Goal: Use online tool/utility: Utilize a website feature to perform a specific function

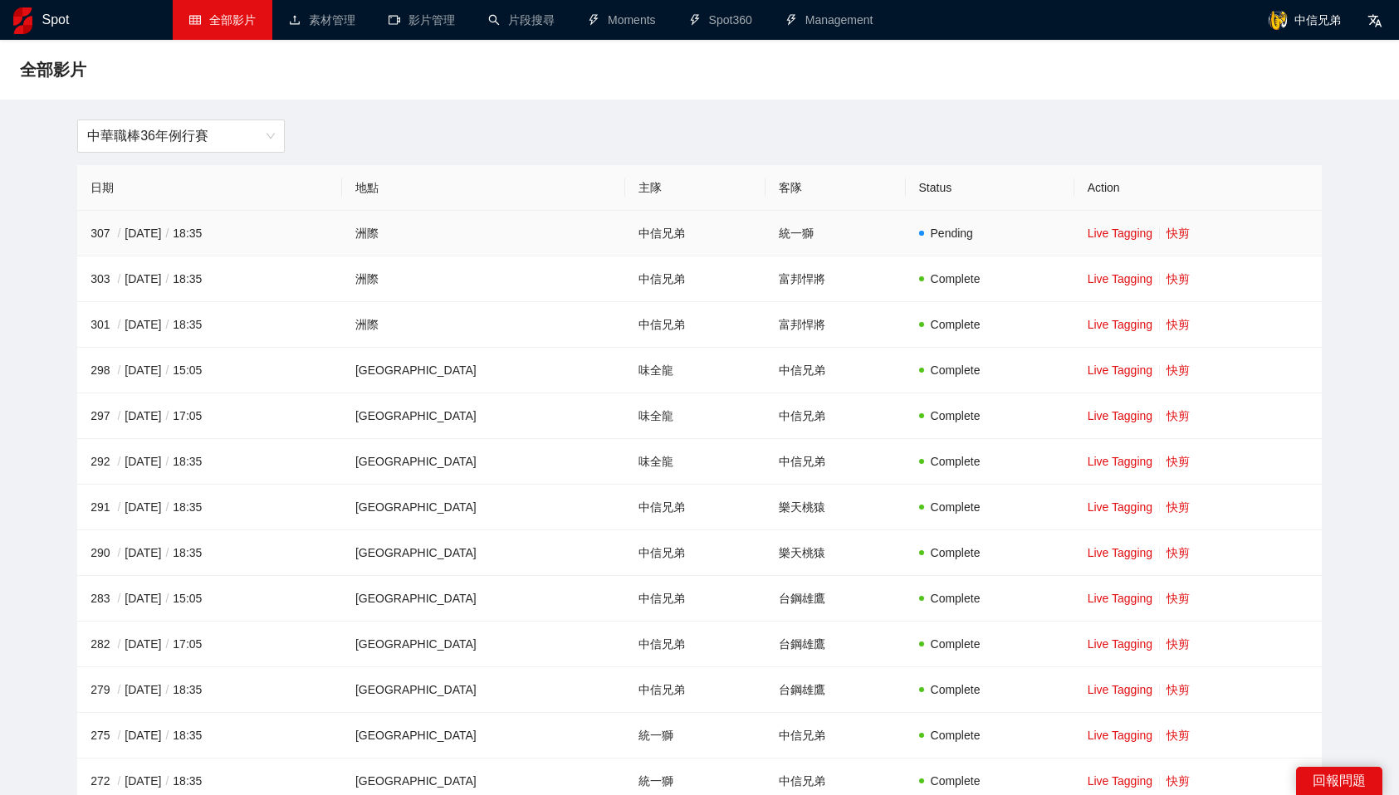
click at [1166, 245] on td "Live Tagging 快剪" at bounding box center [1197, 234] width 247 height 46
click at [1167, 230] on link "快剪" at bounding box center [1178, 233] width 23 height 13
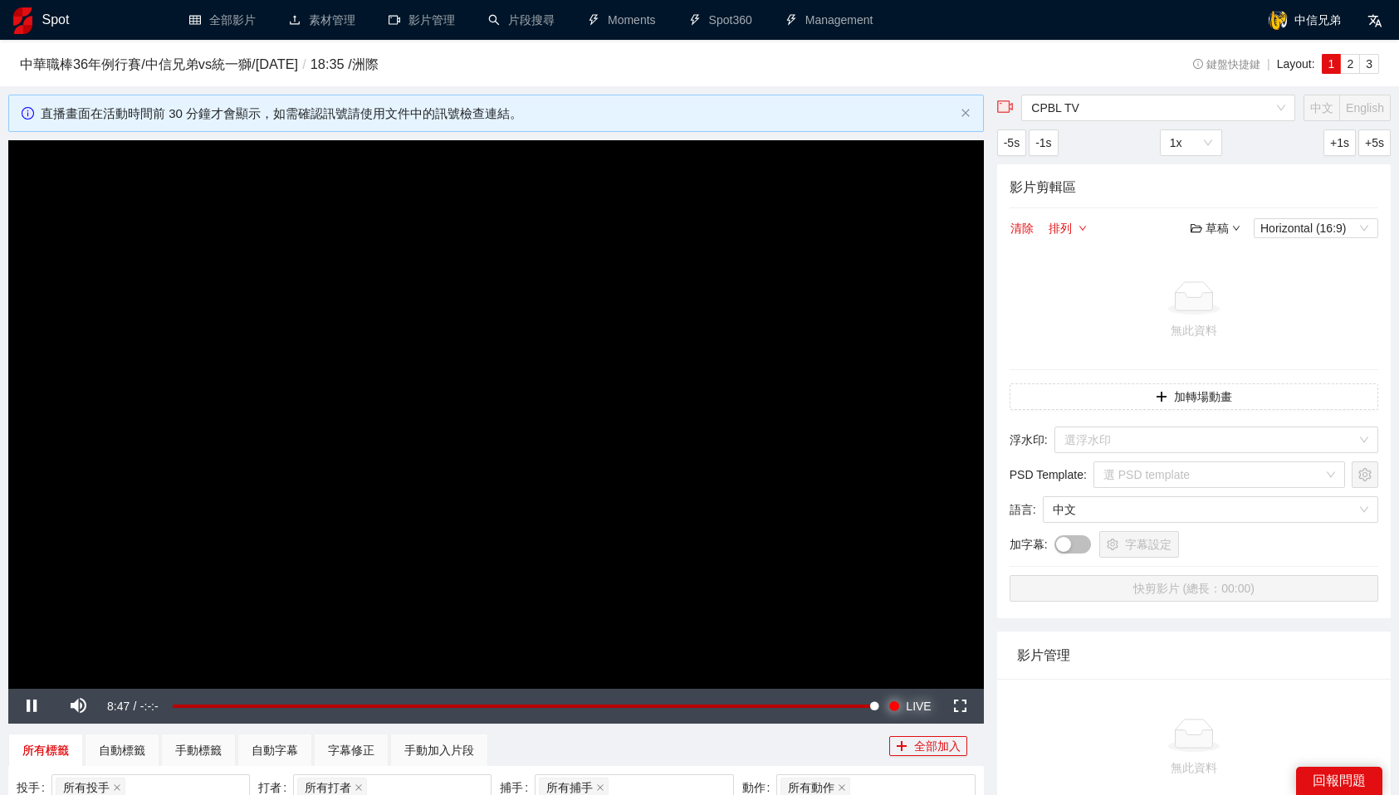
click at [907, 700] on span "LIVE" at bounding box center [918, 706] width 25 height 35
click at [27, 707] on span "Video Player" at bounding box center [31, 707] width 47 height 0
click at [930, 706] on span "LIVE" at bounding box center [918, 706] width 25 height 35
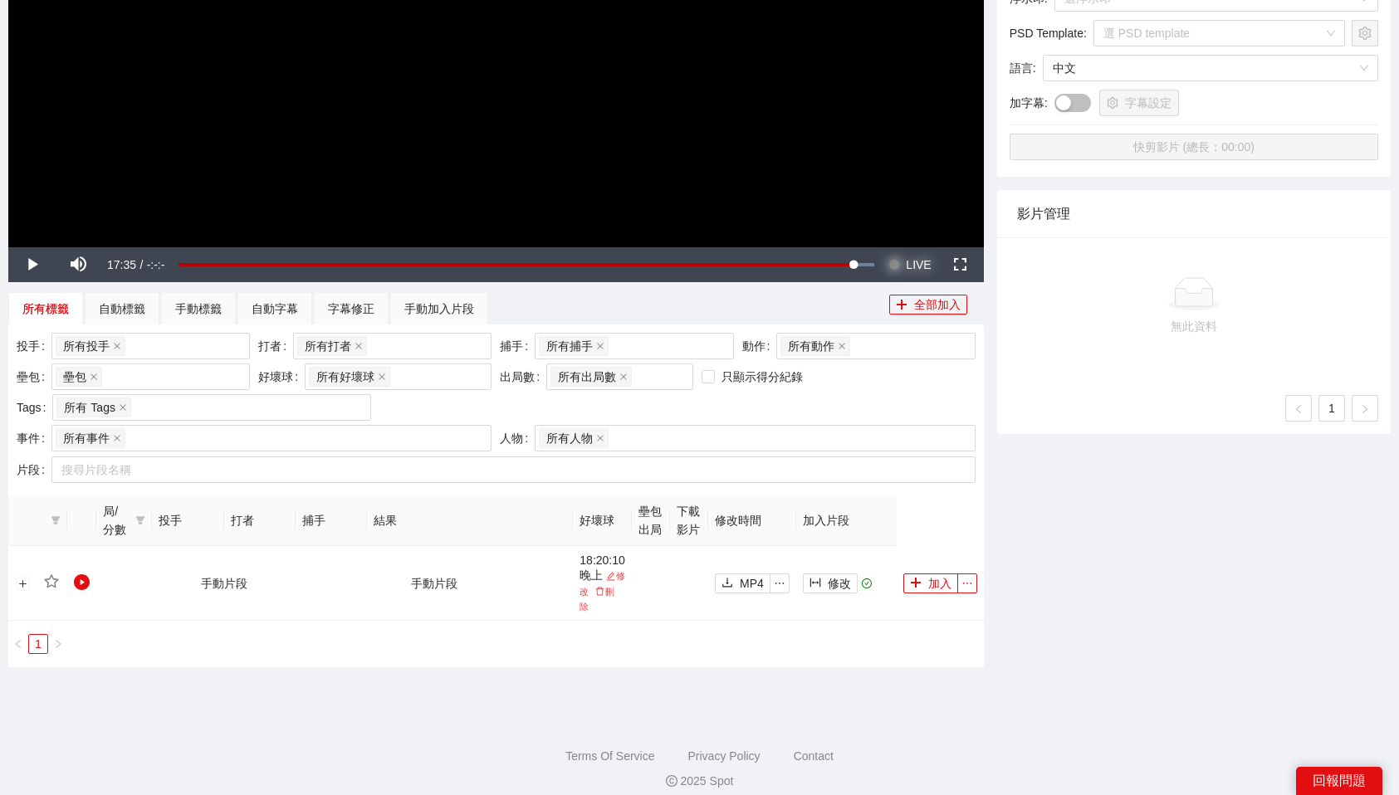
scroll to position [474, 0]
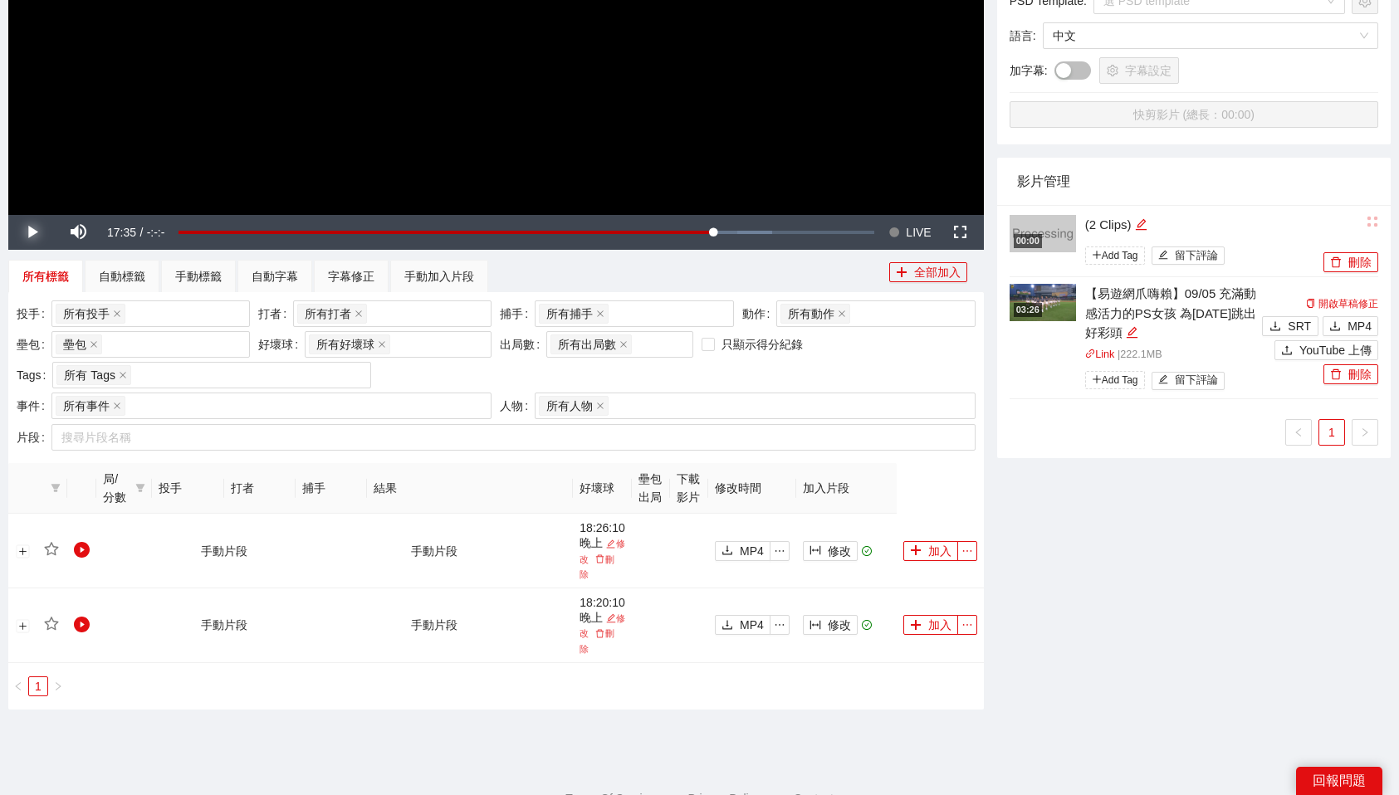
click at [36, 233] on span "Video Player" at bounding box center [31, 233] width 47 height 0
click at [918, 235] on span "LIVE" at bounding box center [918, 232] width 25 height 35
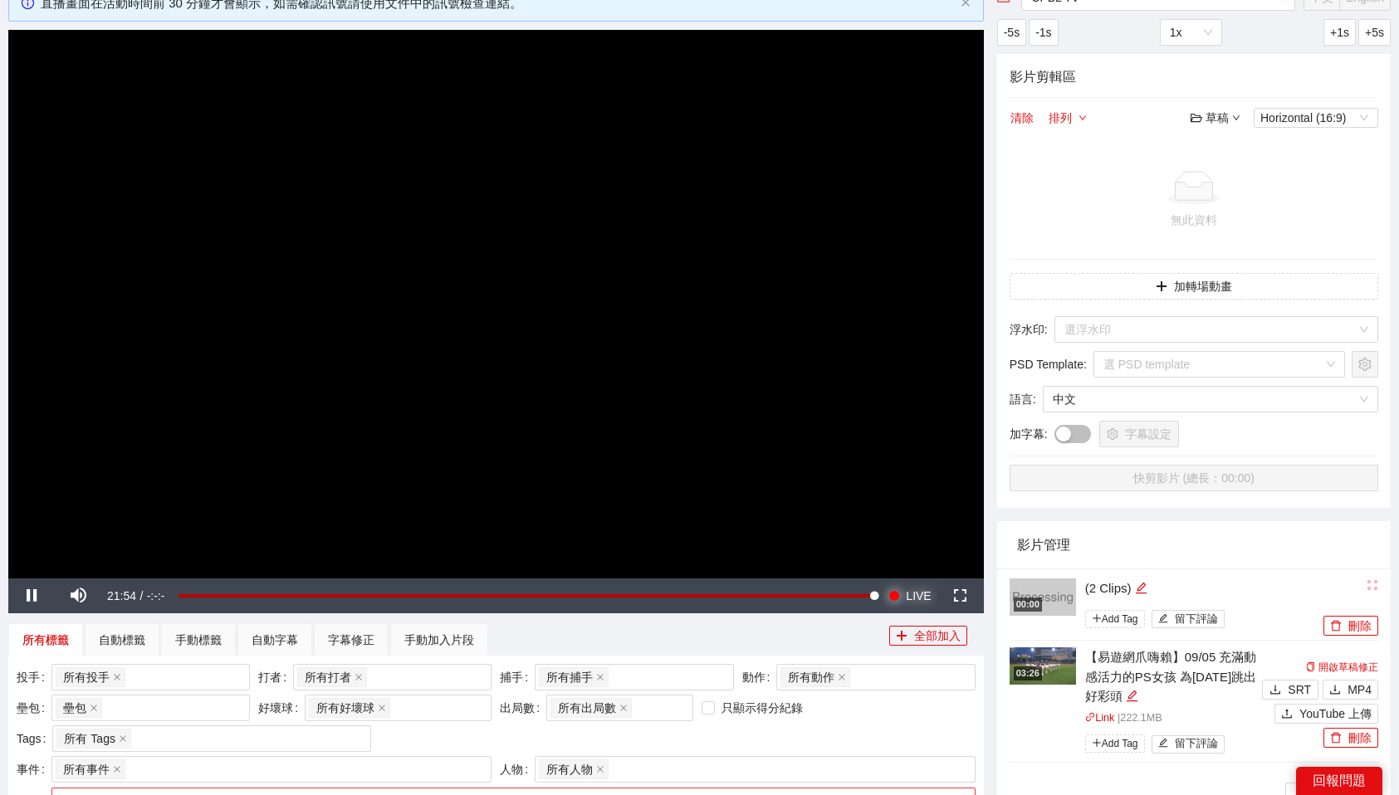
scroll to position [0, 0]
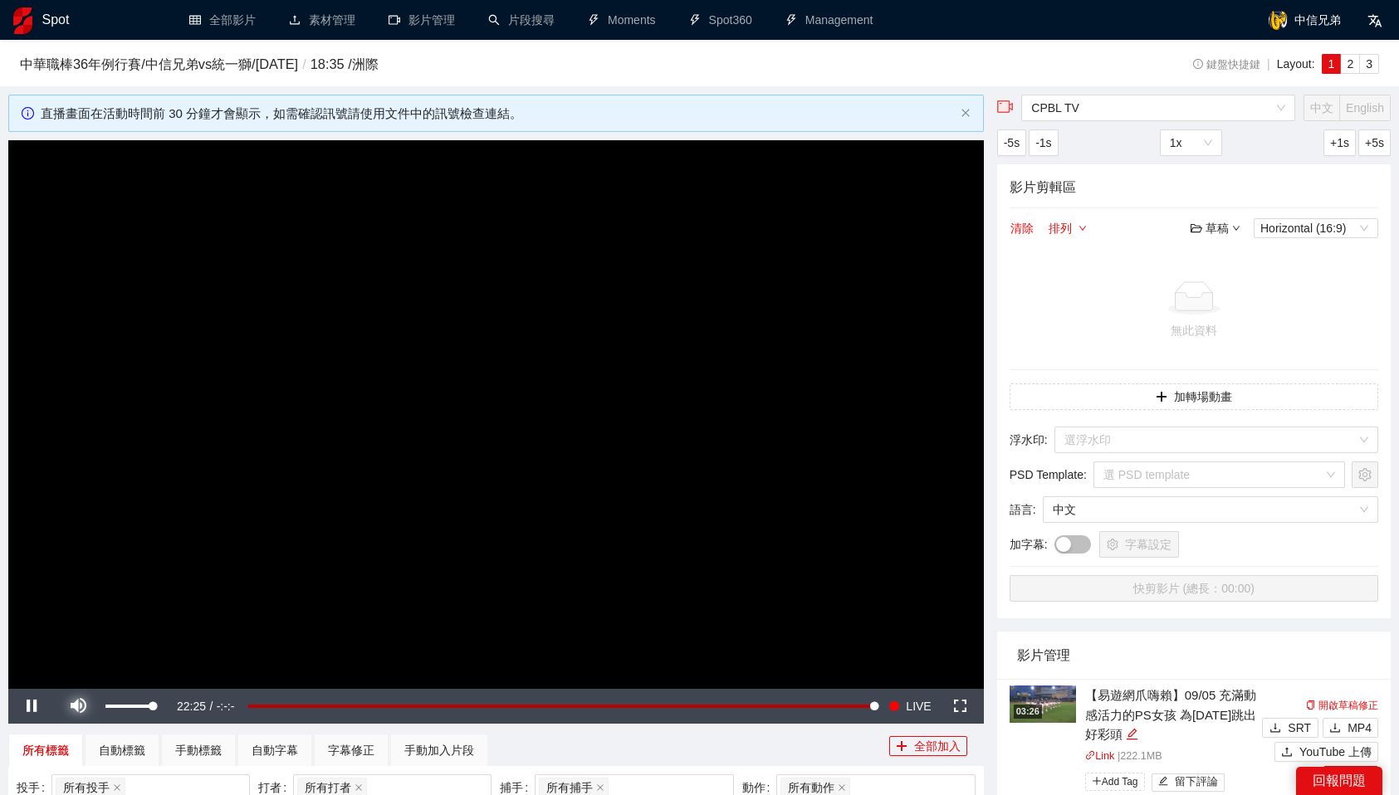
click at [81, 707] on span "Video Player" at bounding box center [78, 707] width 47 height 0
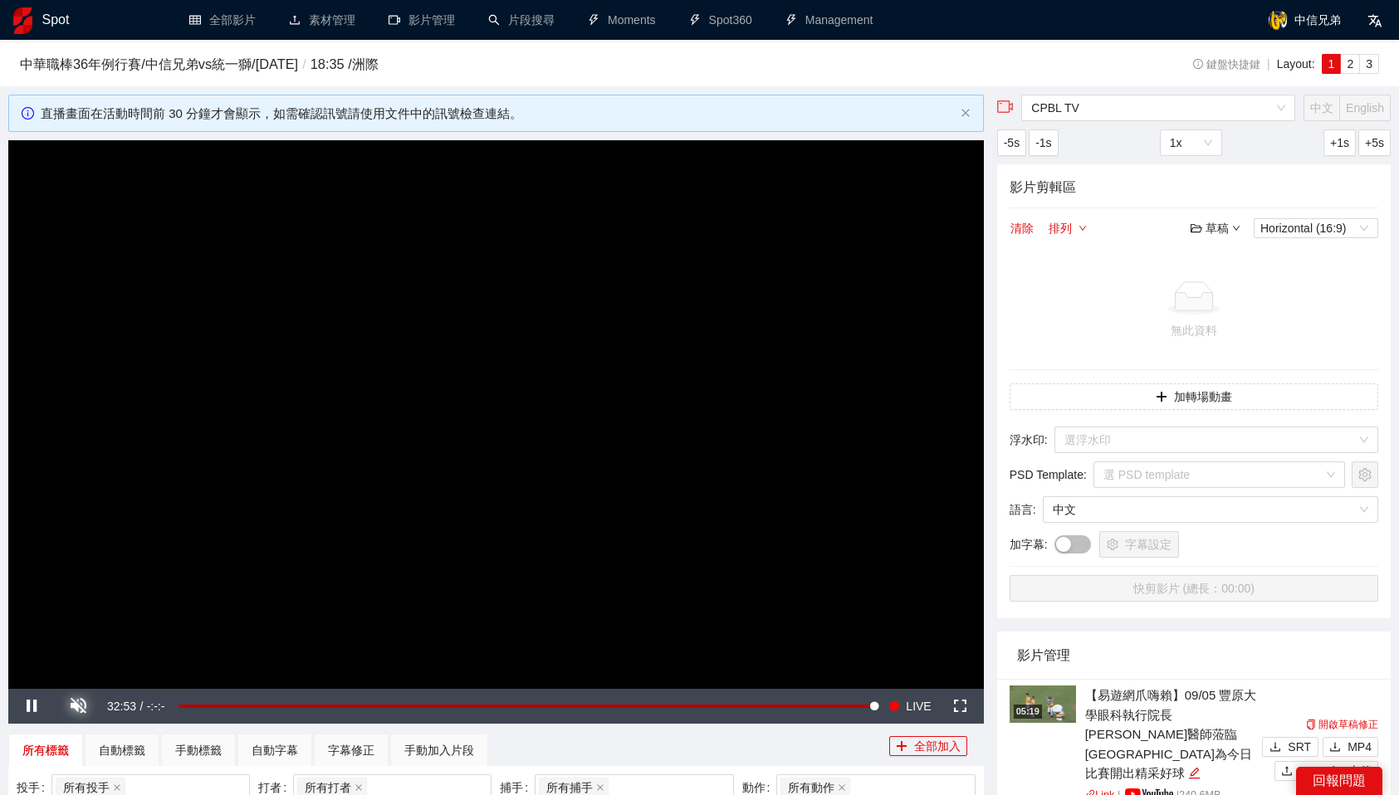
scroll to position [179, 0]
